Goal: Browse casually

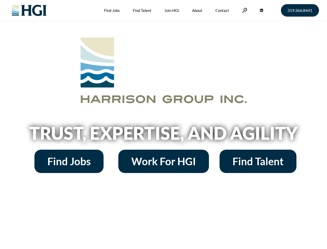
click at [163, 124] on h2 "Trust, Expertise, and Agility" at bounding box center [163, 133] width 295 height 18
click at [244, 10] on link at bounding box center [244, 10] width 5 height 5
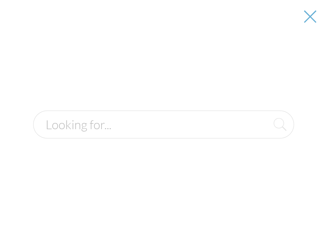
click at [163, 135] on h2 "Trust, Expertise, and Agility" at bounding box center [163, 133] width 295 height 18
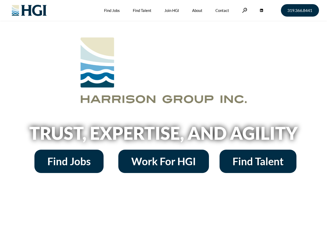
click at [163, 124] on h2 "Trust, Expertise, and Agility" at bounding box center [163, 133] width 295 height 18
click at [244, 10] on link at bounding box center [244, 10] width 5 height 5
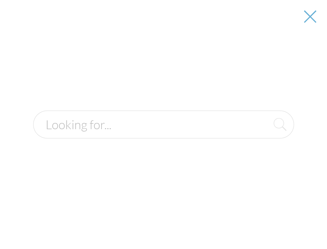
click at [163, 135] on h2 "Trust, Expertise, and Agility" at bounding box center [163, 133] width 295 height 18
